Goal: Register for event/course

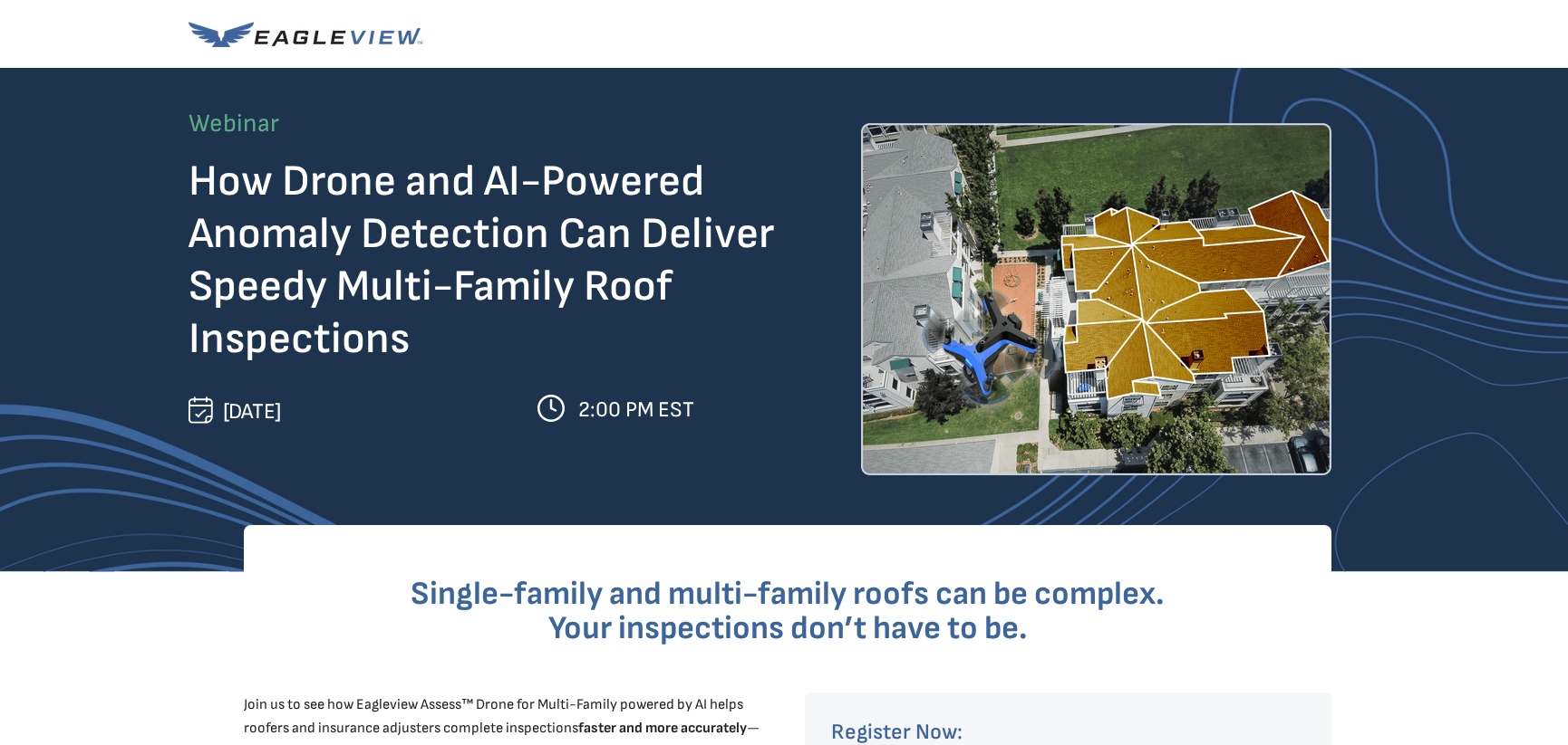
click at [401, 210] on span "How Drone and AI-Powered Anomaly Detection Can Deliver Speedy Multi-Family Roof…" at bounding box center [481, 260] width 586 height 209
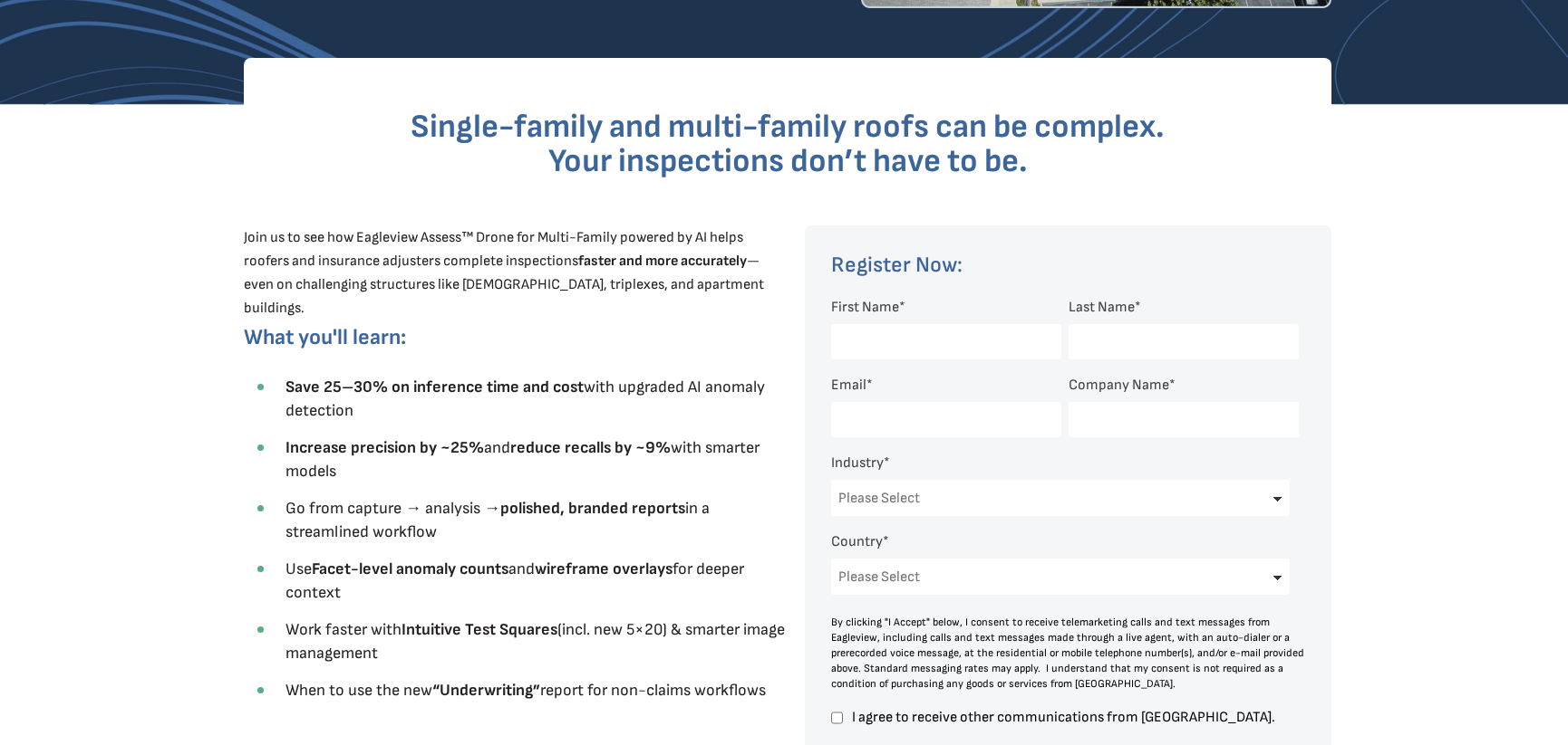
scroll to position [544, 0]
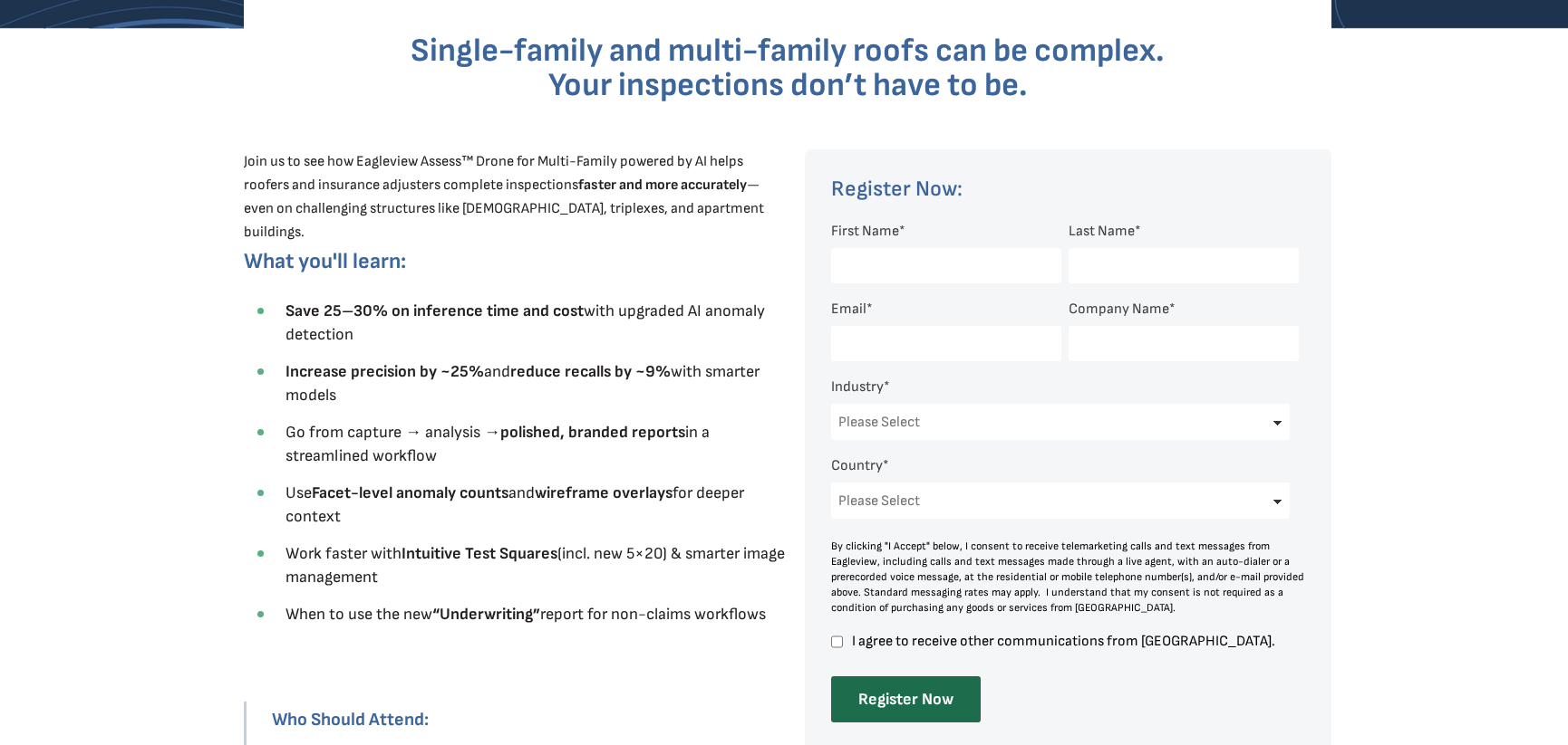
click at [867, 256] on input "First Name *" at bounding box center [946, 266] width 230 height 36
click at [474, 267] on h3 "What you'll learn:" at bounding box center [488, 261] width 489 height 22
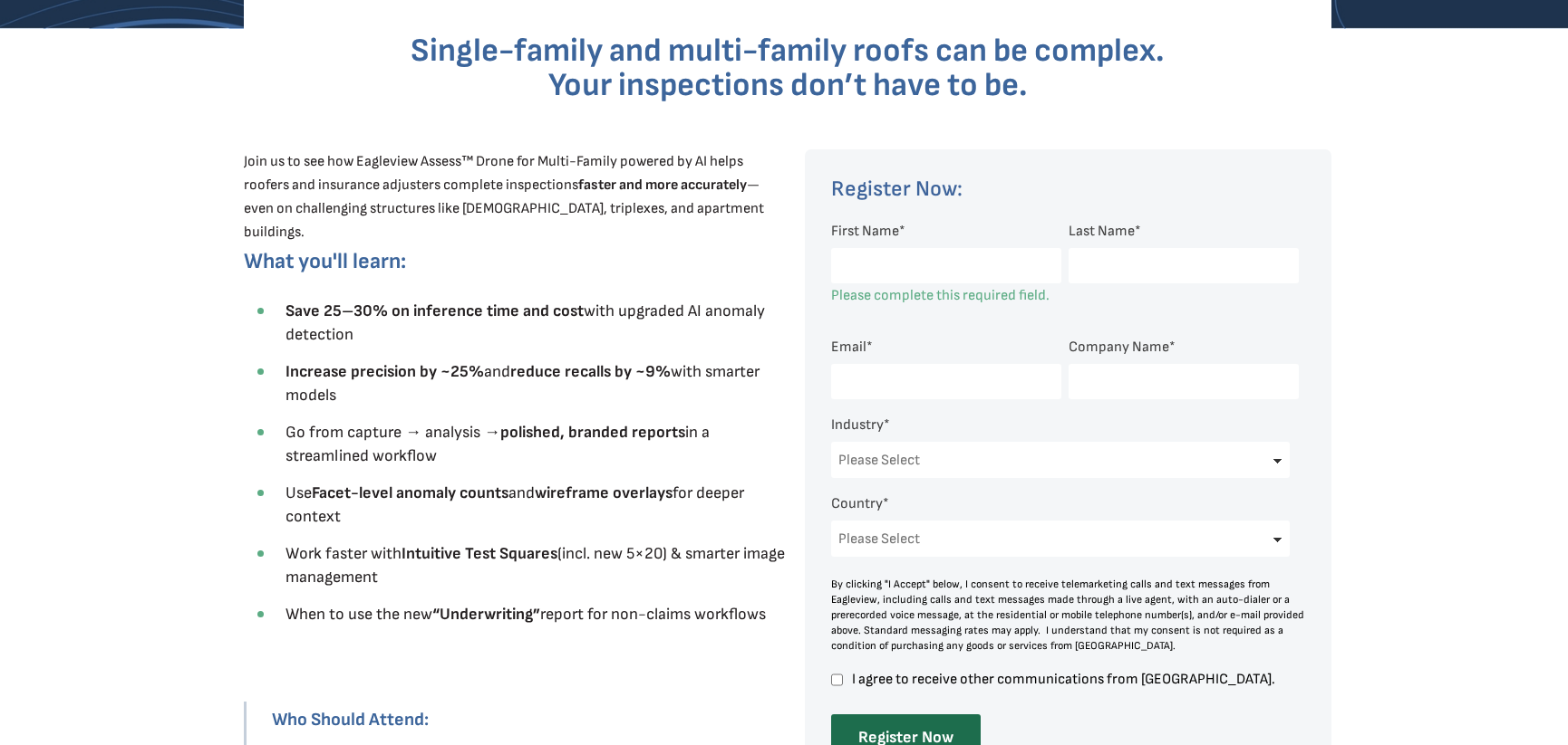
drag, startPoint x: 891, startPoint y: 249, endPoint x: 901, endPoint y: 250, distance: 10.0
click at [891, 249] on input "First Name *" at bounding box center [946, 266] width 230 height 36
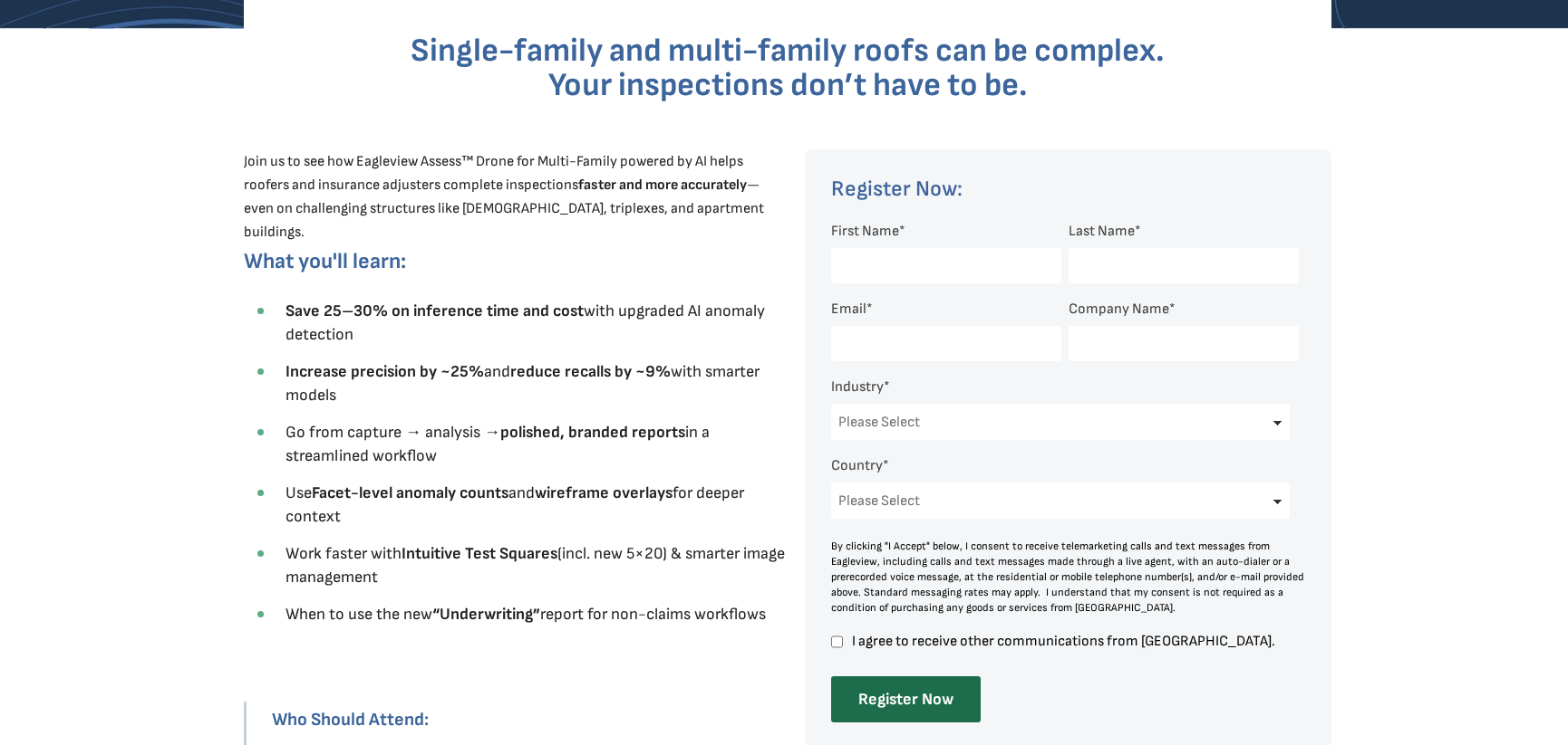
type input "[PERSON_NAME]"
click at [1090, 277] on input "Last Name *" at bounding box center [1184, 266] width 230 height 36
type input "[PERSON_NAME]"
click at [958, 334] on input "Email *" at bounding box center [946, 344] width 230 height 36
type input "[EMAIL_ADDRESS][DOMAIN_NAME]"
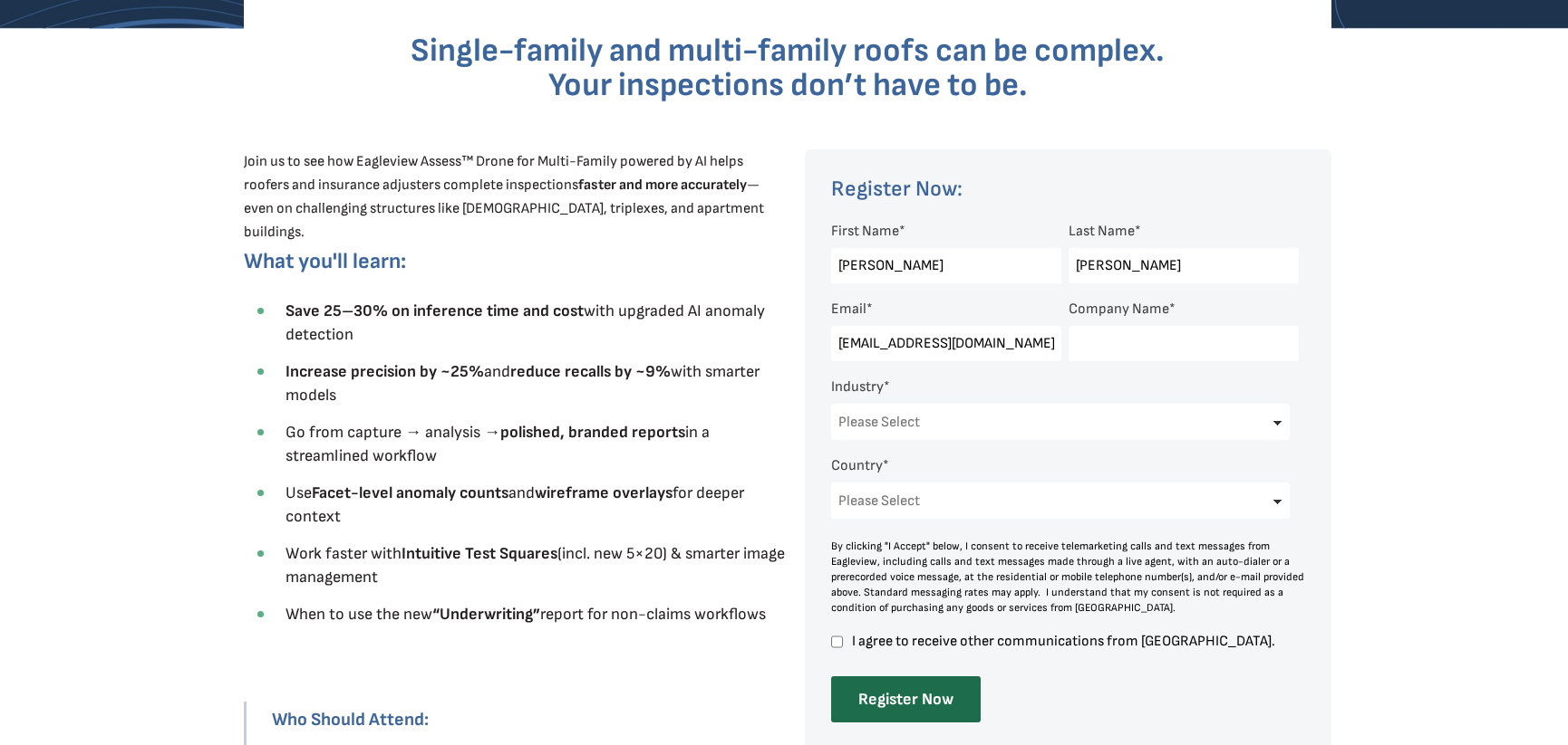
click at [1137, 338] on input "Company Name *" at bounding box center [1184, 344] width 230 height 36
type input "Keystone Experts and Engineers"
click at [1161, 413] on select "Please Select Architects & Engineering Construction Electric/Gas Utilities Gove…" at bounding box center [1060, 422] width 458 height 37
select select "Architects & Engineering"
click at [831, 404] on select "Please Select Architects & Engineering Construction Electric/Gas Utilities Gove…" at bounding box center [1060, 422] width 458 height 37
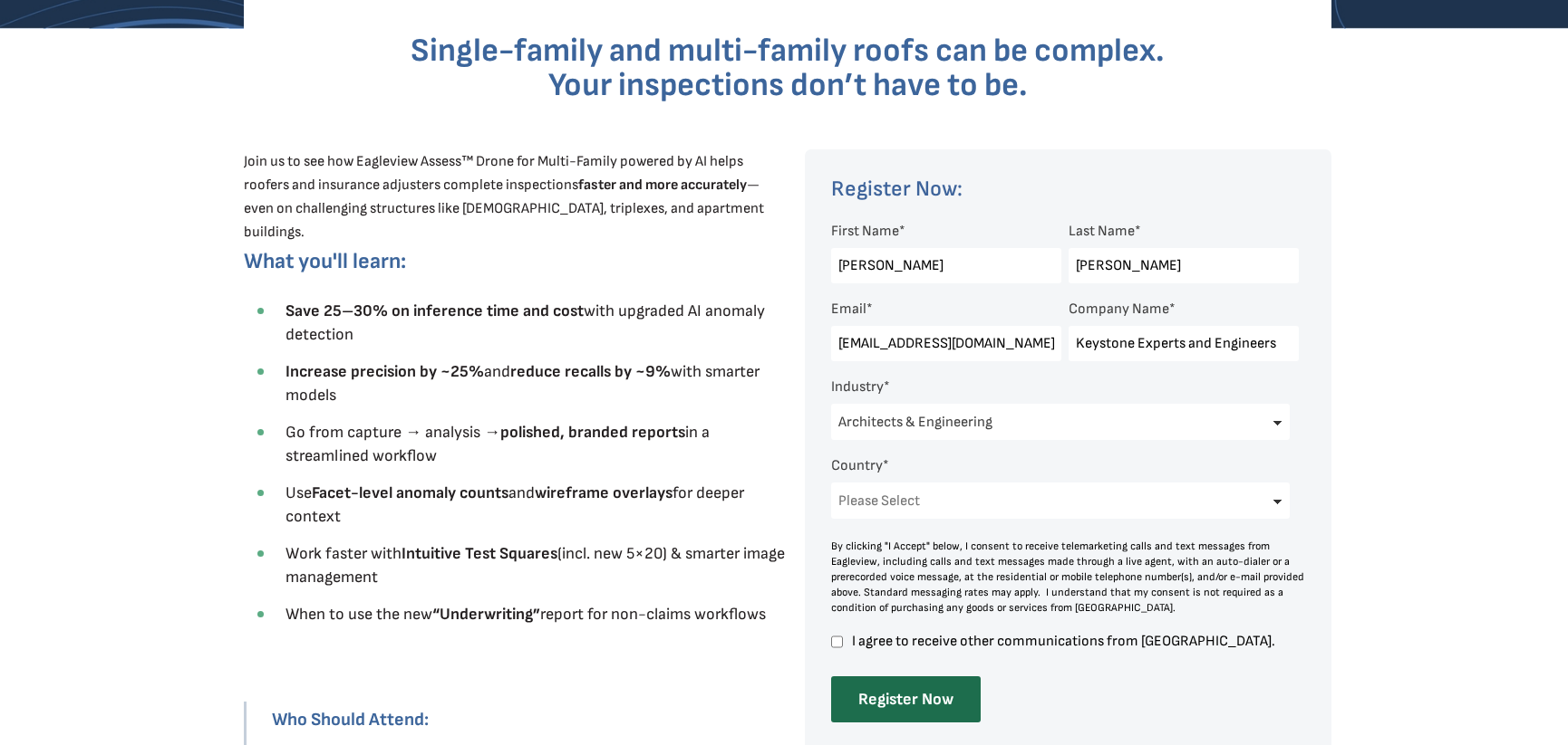
click at [1037, 501] on select "Please Select [GEOGRAPHIC_DATA] [GEOGRAPHIC_DATA] [GEOGRAPHIC_DATA] [GEOGRAPHIC…" at bounding box center [1060, 501] width 458 height 37
select select "[GEOGRAPHIC_DATA]"
click at [831, 483] on select "Please Select [GEOGRAPHIC_DATA] [GEOGRAPHIC_DATA] [GEOGRAPHIC_DATA] [GEOGRAPHIC…" at bounding box center [1060, 501] width 458 height 37
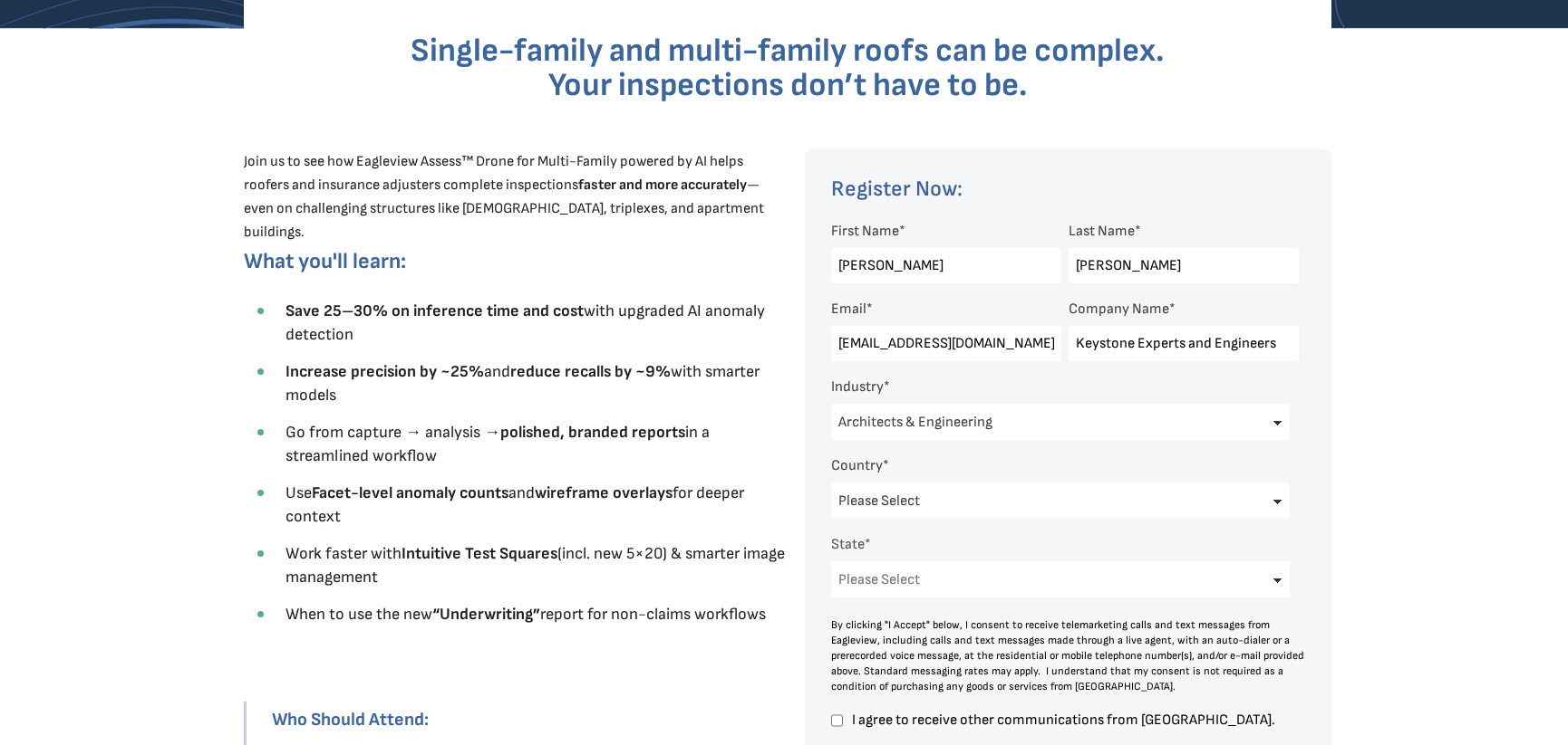
click at [997, 582] on select "Please Select [US_STATE] [US_STATE] [GEOGRAPHIC_DATA] [US_STATE] [US_STATE] [GE…" at bounding box center [1060, 579] width 458 height 37
select select "[US_STATE]"
click at [831, 561] on select "Please Select [US_STATE] [US_STATE] [GEOGRAPHIC_DATA] [US_STATE] [US_STATE] [GE…" at bounding box center [1060, 579] width 458 height 37
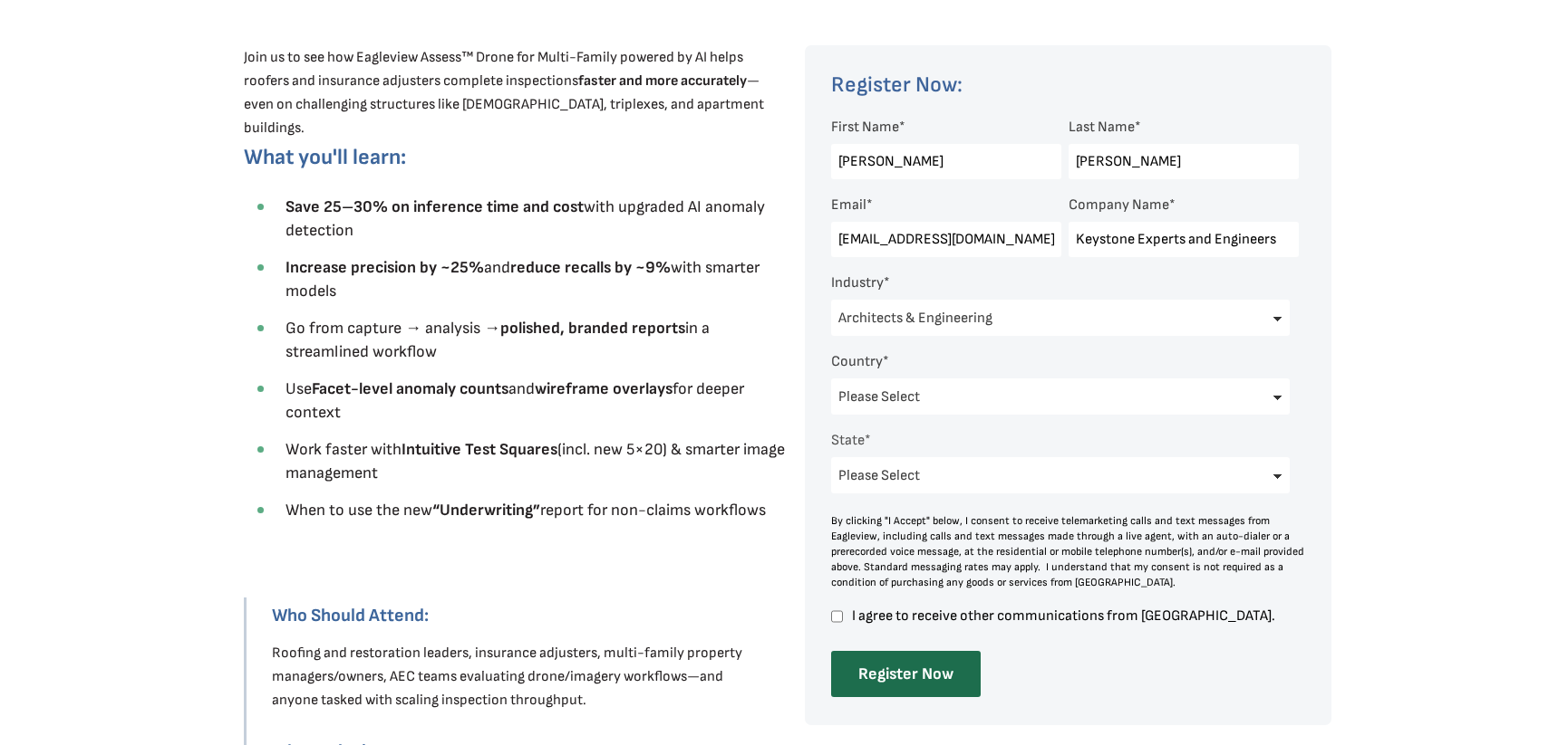
scroll to position [815, 0]
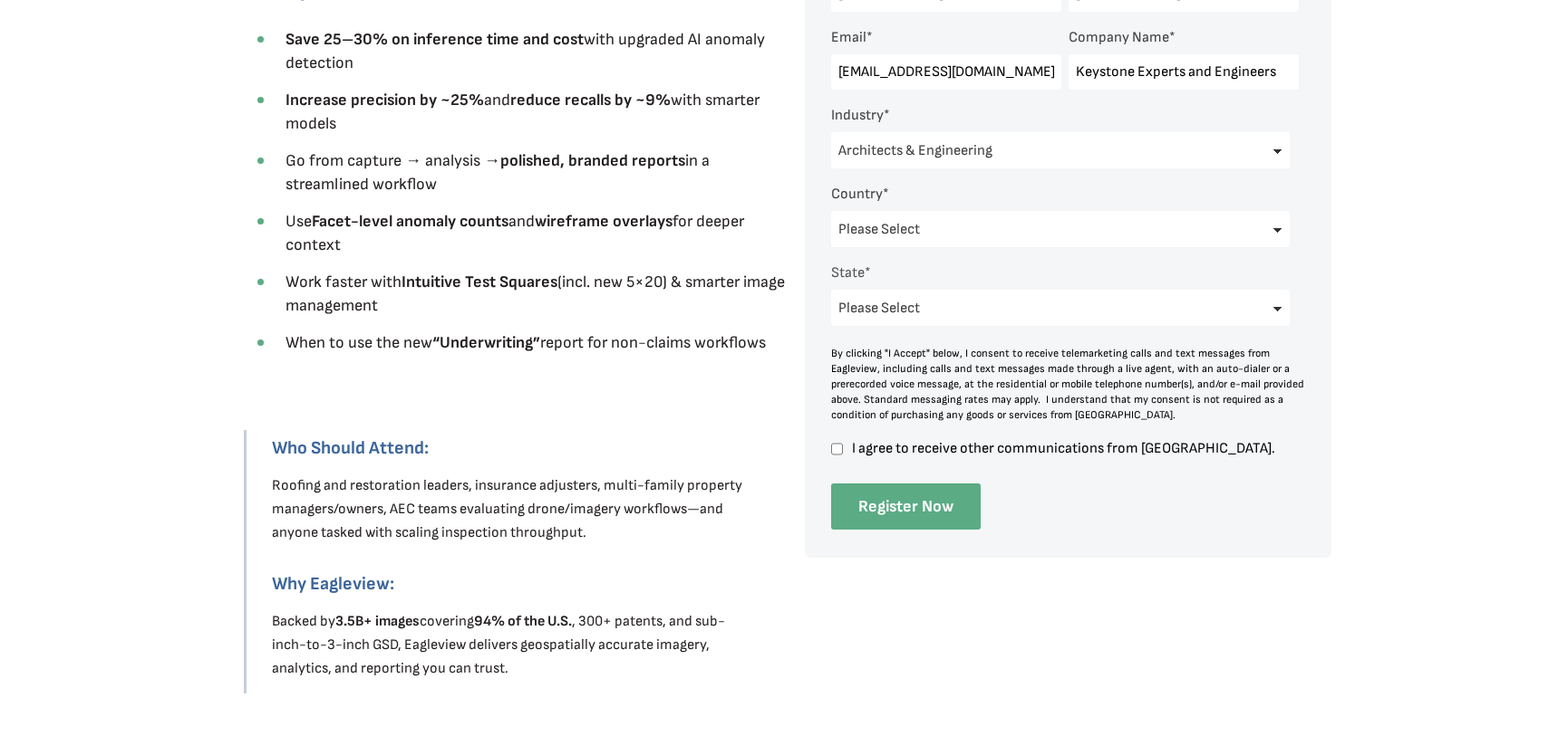
click at [954, 518] on input "Register Now" at bounding box center [905, 507] width 150 height 47
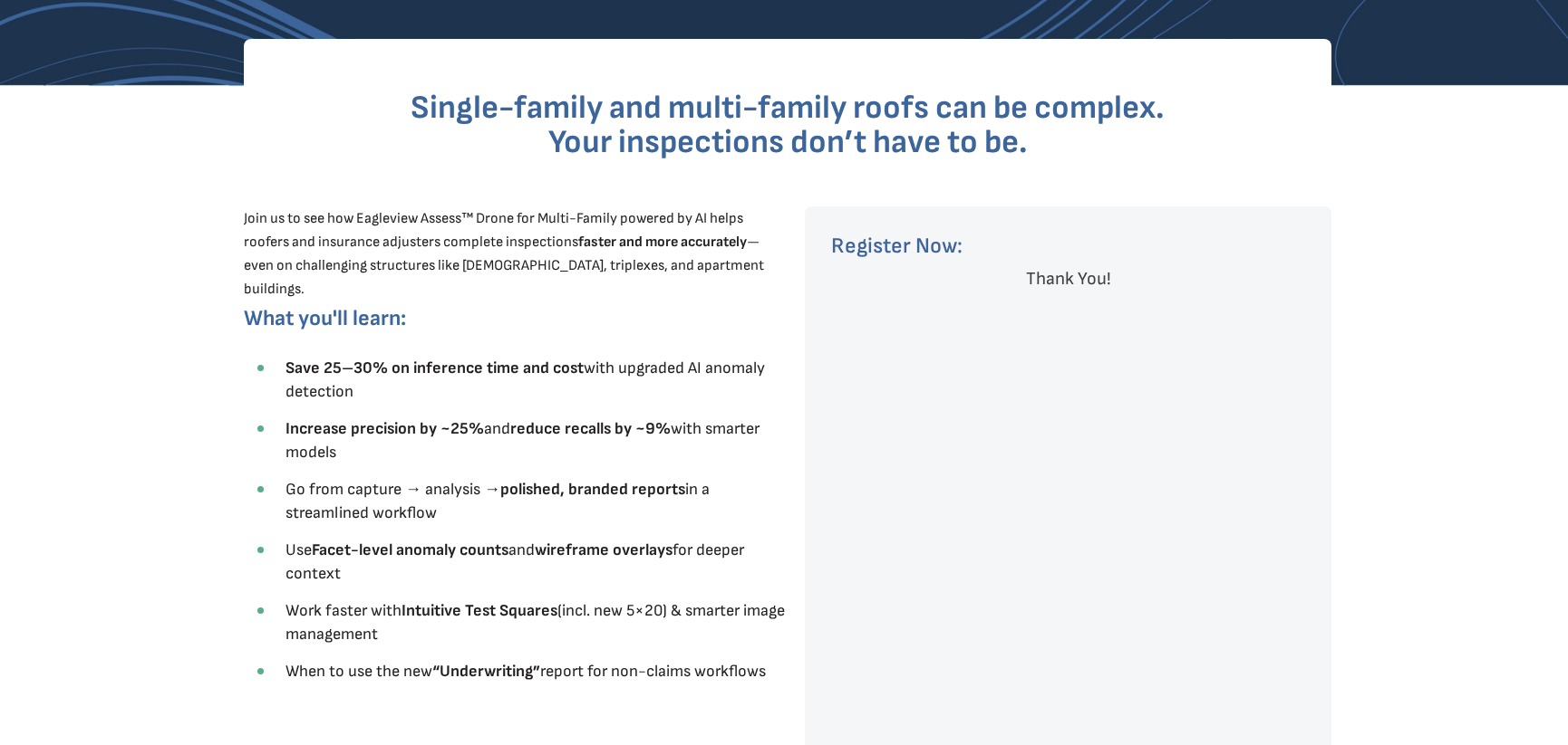
scroll to position [453, 0]
